Goal: Use online tool/utility: Utilize a website feature to perform a specific function

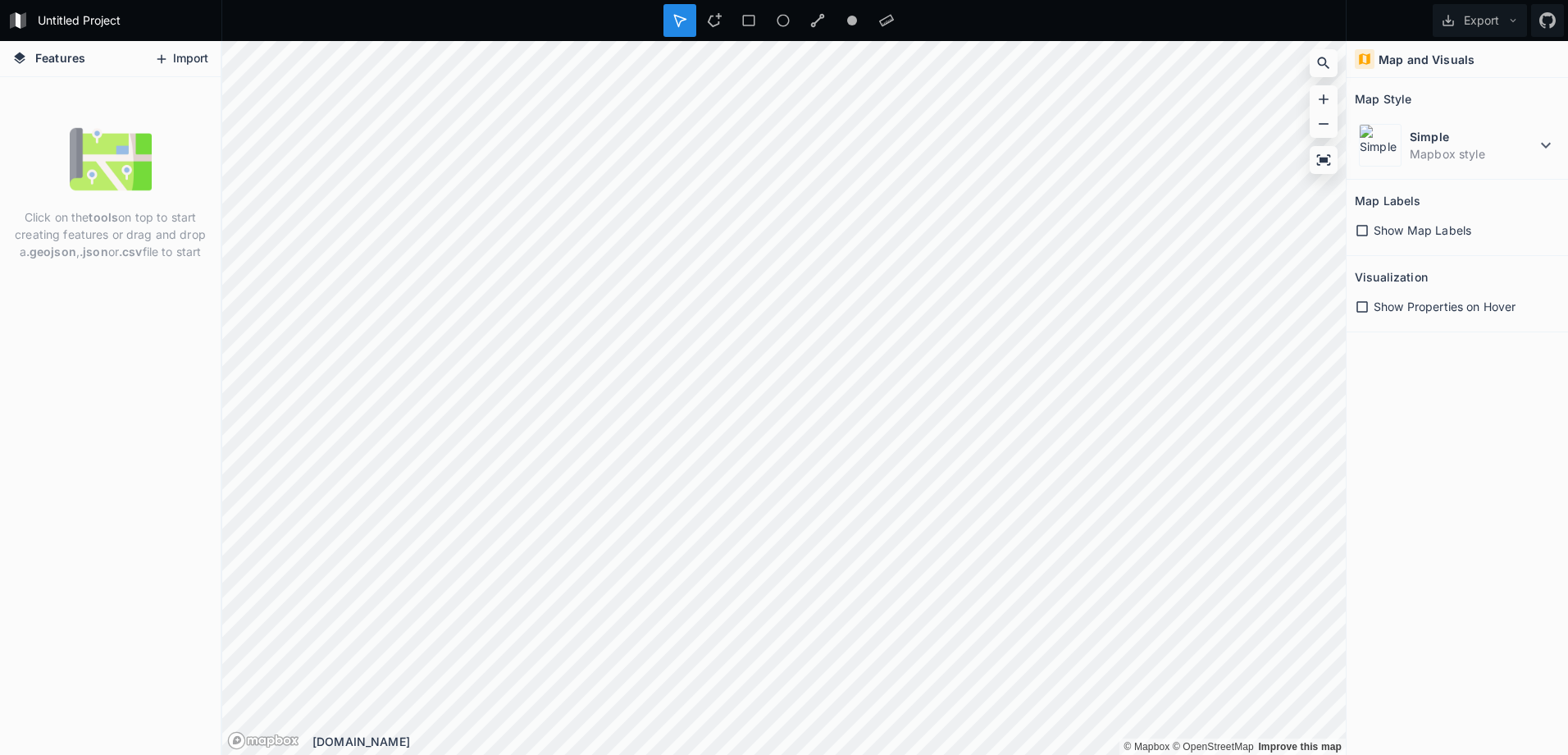
click at [174, 59] on button "Import" at bounding box center [181, 59] width 70 height 26
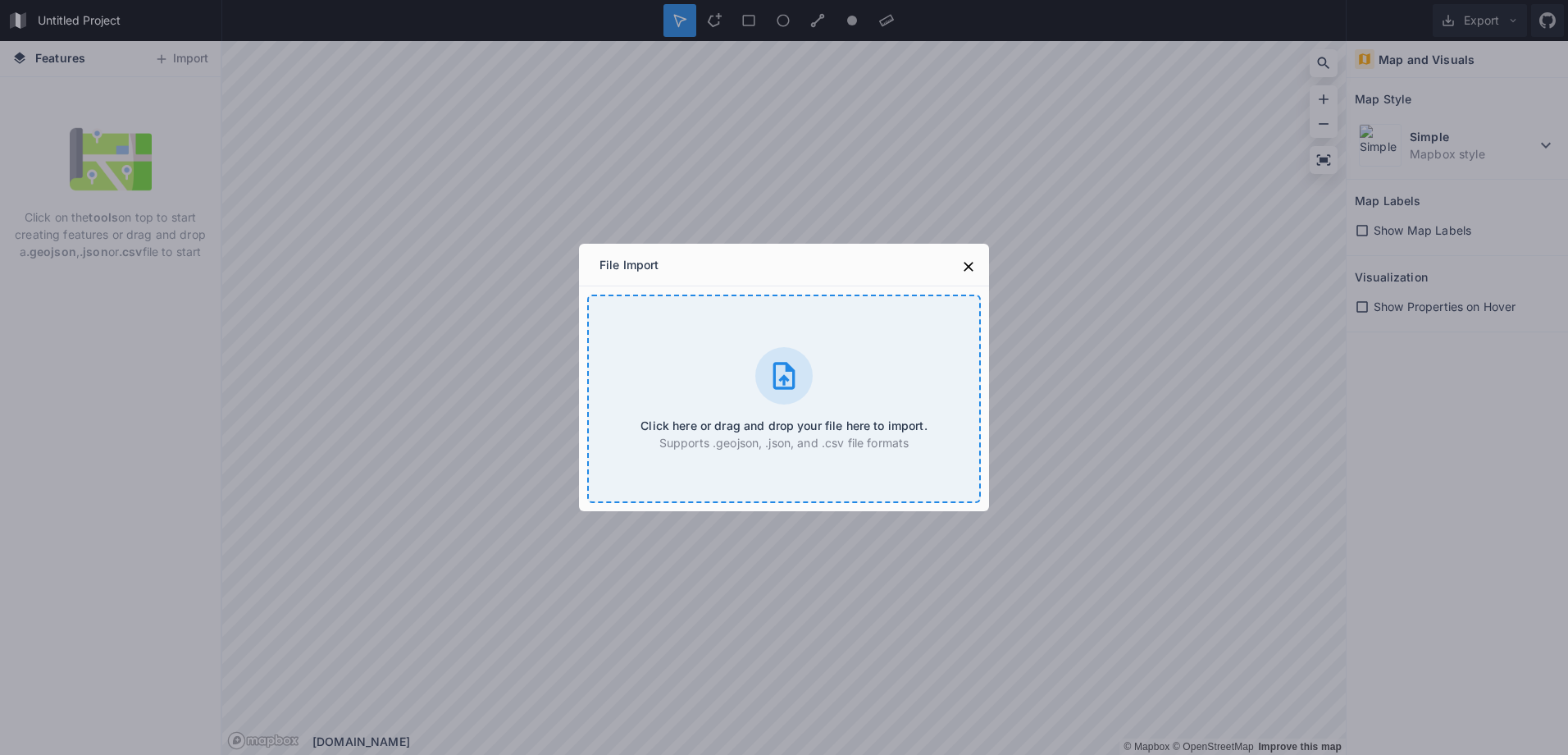
click at [680, 416] on h4 "Click here or drag and drop your file here to import." at bounding box center [784, 425] width 286 height 18
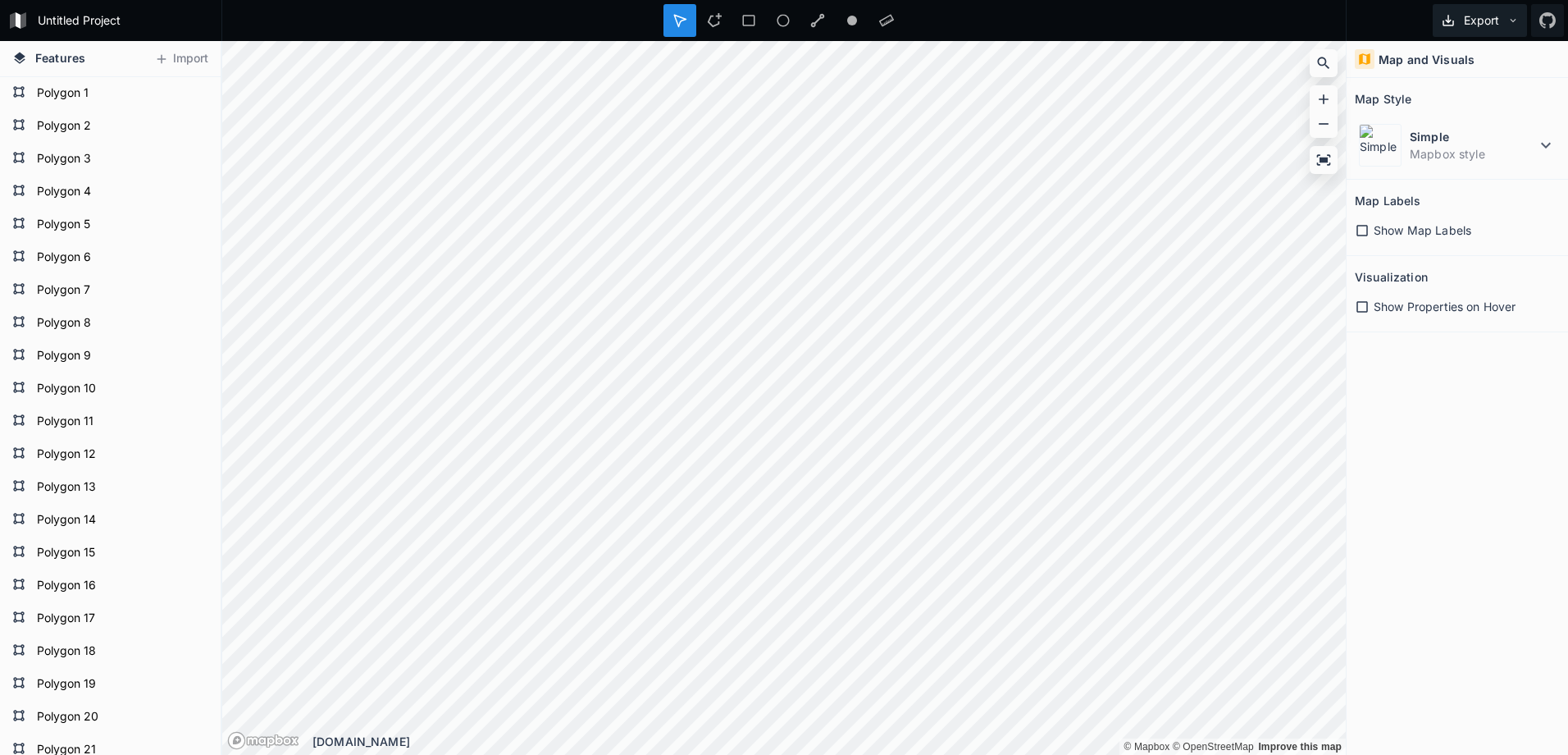
click at [1514, 18] on icon at bounding box center [1514, 21] width 12 height 12
click at [1457, 77] on div "Export Image" at bounding box center [1477, 94] width 164 height 34
click at [1513, 18] on icon at bounding box center [1514, 21] width 12 height 12
click at [1381, 18] on div "Export Export Image Export as .geojson Export as .kml" at bounding box center [1457, 20] width 221 height 41
click at [1547, 141] on icon at bounding box center [1545, 145] width 19 height 19
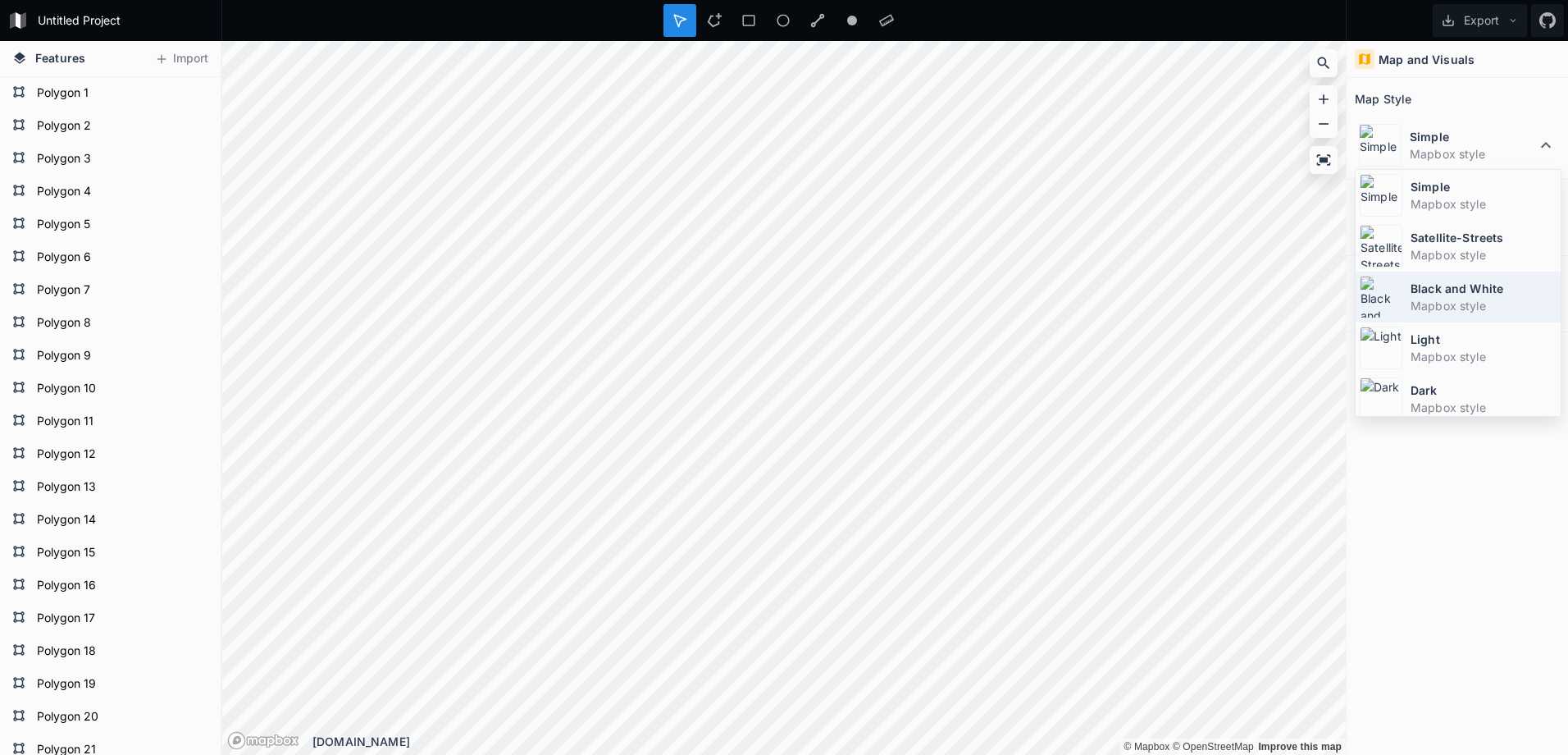
click at [1447, 294] on dt "Black and White" at bounding box center [1483, 288] width 146 height 18
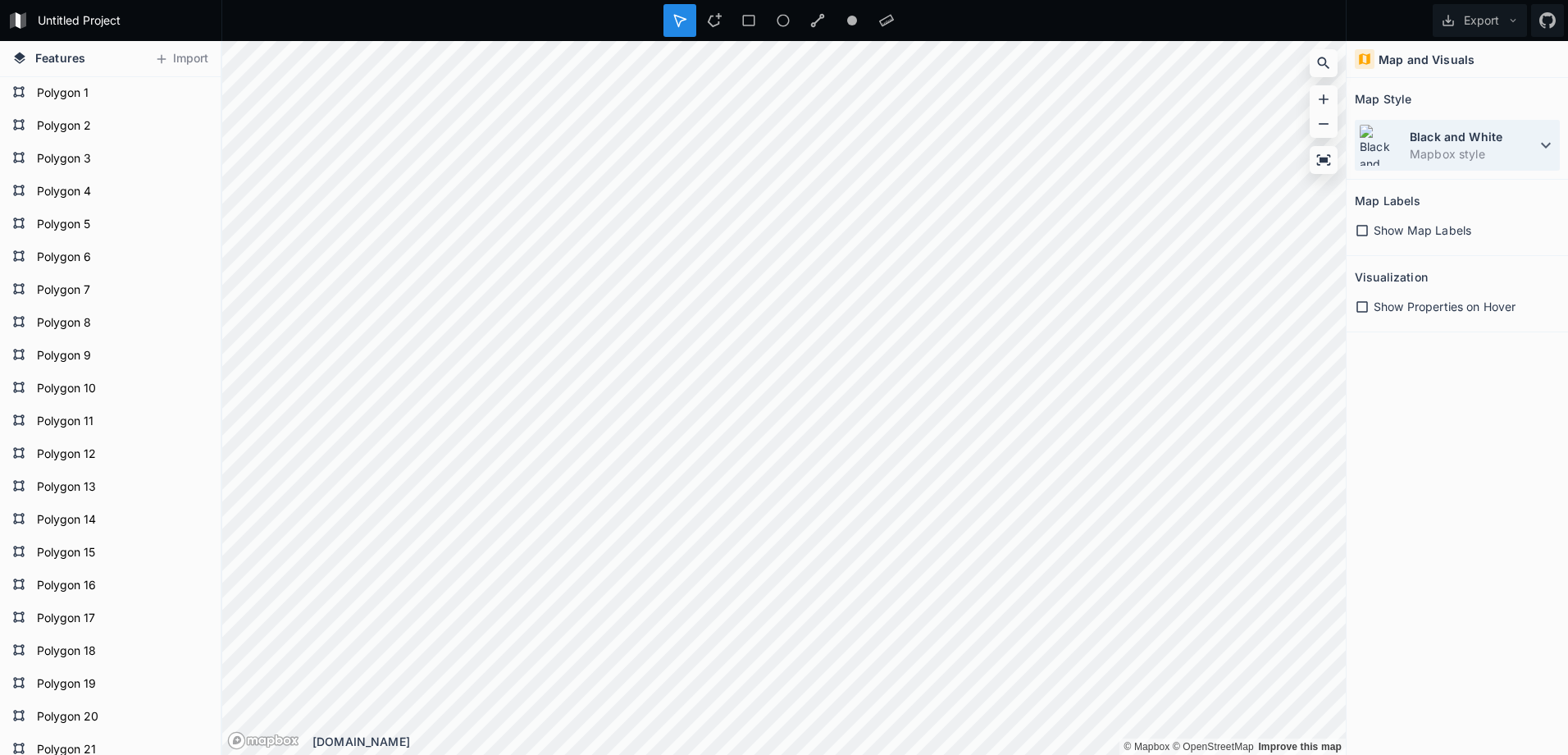
click at [1446, 150] on dd "Mapbox style" at bounding box center [1473, 153] width 126 height 18
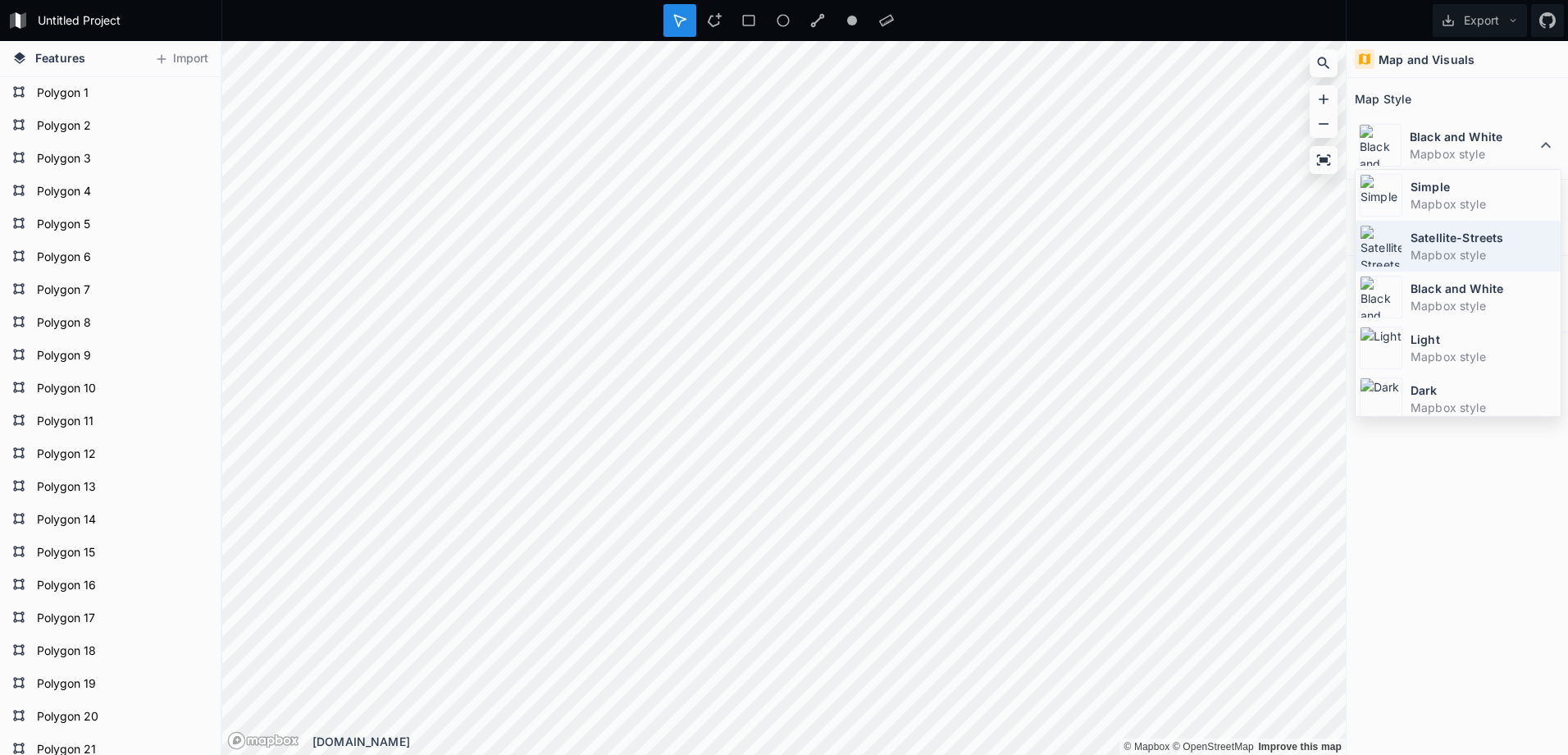
click at [1445, 253] on dd "Mapbox style" at bounding box center [1483, 255] width 146 height 18
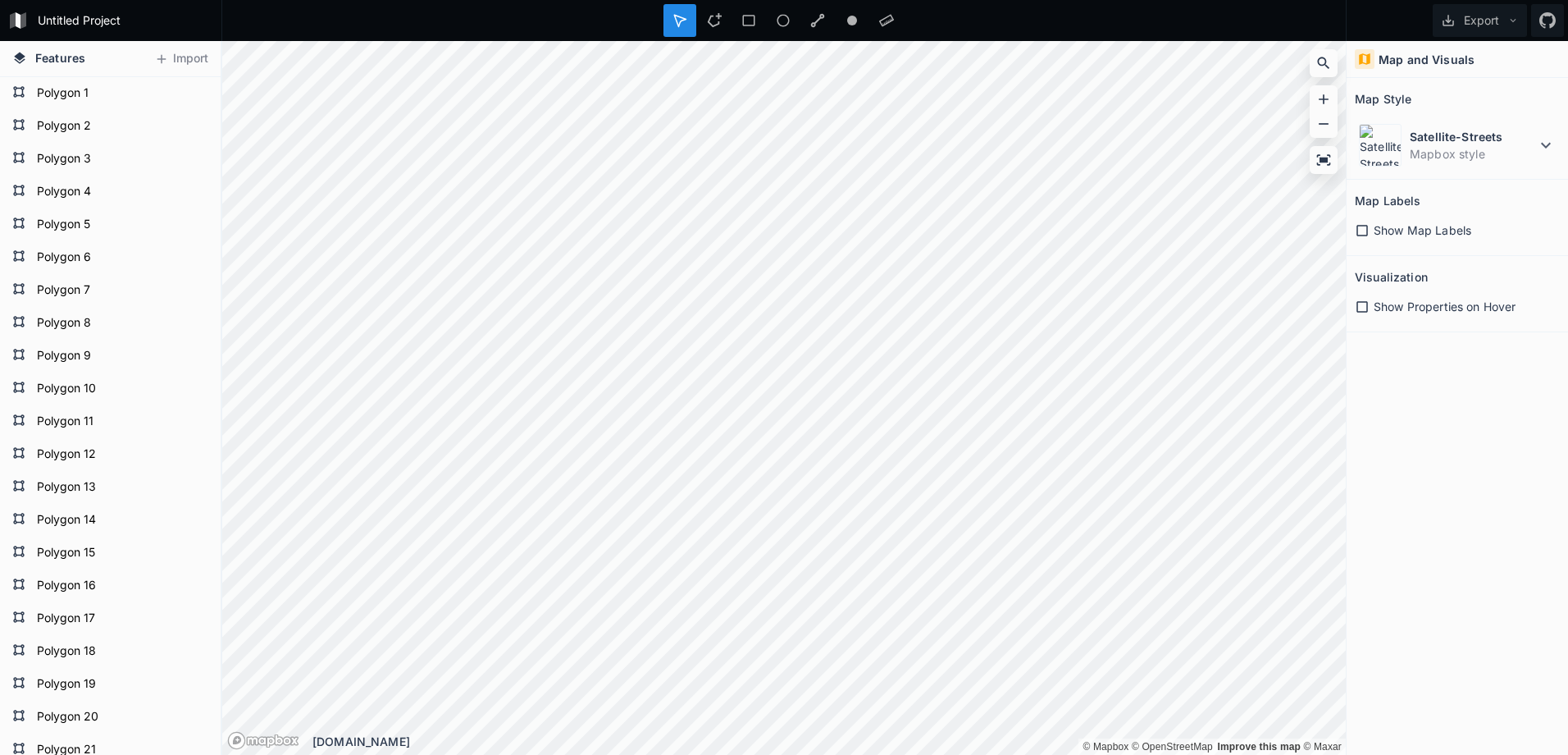
click at [1393, 229] on span "Show Map Labels" at bounding box center [1422, 230] width 98 height 18
click at [1420, 309] on span "Show Properties on Hover" at bounding box center [1444, 306] width 142 height 18
